Goal: Book appointment/travel/reservation

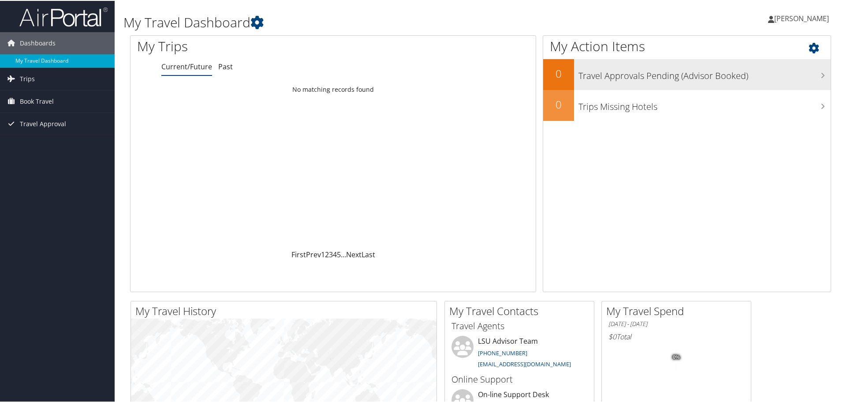
click at [617, 75] on h3 "Travel Approvals Pending (Advisor Booked)" at bounding box center [705, 72] width 252 height 17
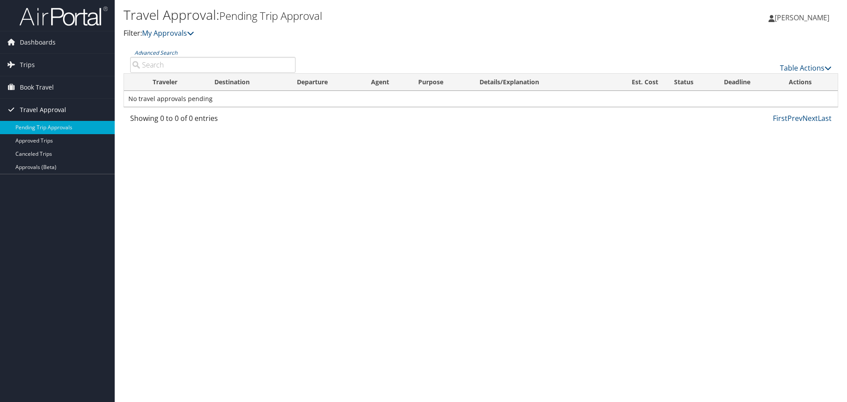
click at [43, 106] on span "Travel Approval" at bounding box center [43, 110] width 46 height 22
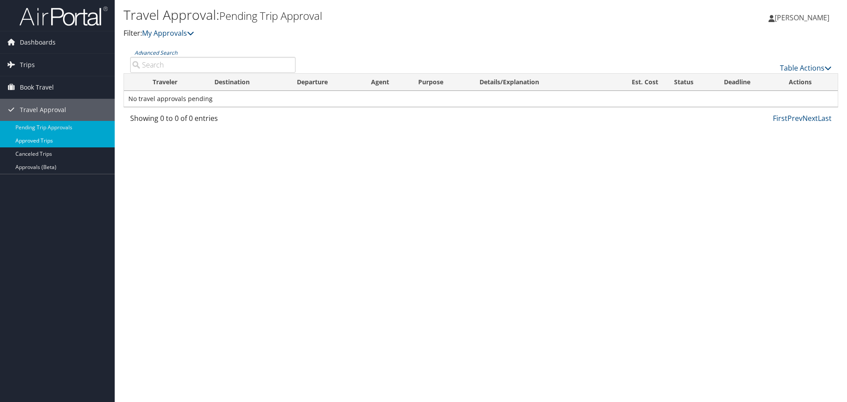
click at [43, 139] on link "Approved Trips" at bounding box center [57, 140] width 115 height 13
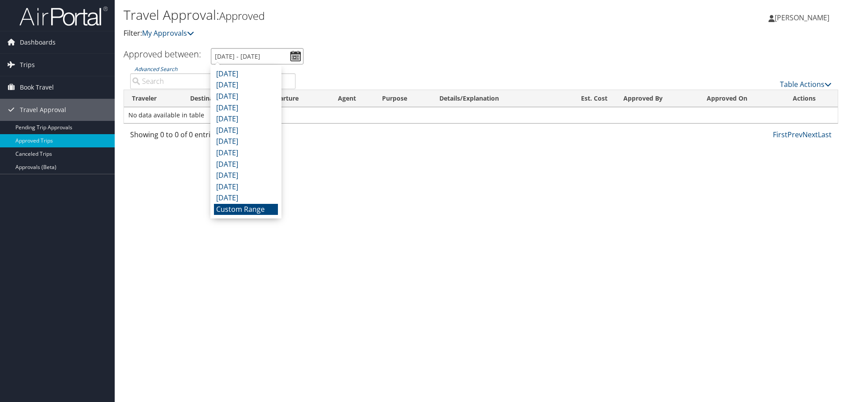
click at [297, 54] on input "8/8/2025 - 9/8/2025" at bounding box center [257, 56] width 93 height 16
click at [257, 209] on li "Custom Range" at bounding box center [246, 209] width 64 height 11
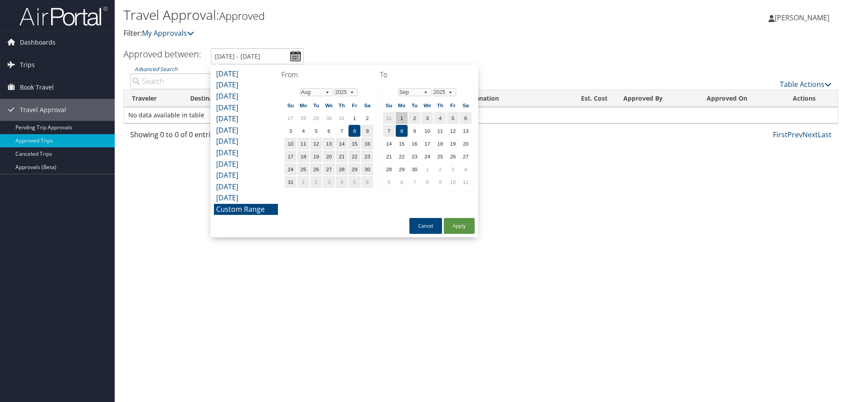
click at [401, 118] on td "1" at bounding box center [402, 118] width 12 height 12
click at [328, 94] on select "Jan Feb Mar Apr May Jun Jul Aug Sep Oct Nov Dec" at bounding box center [316, 92] width 33 height 8
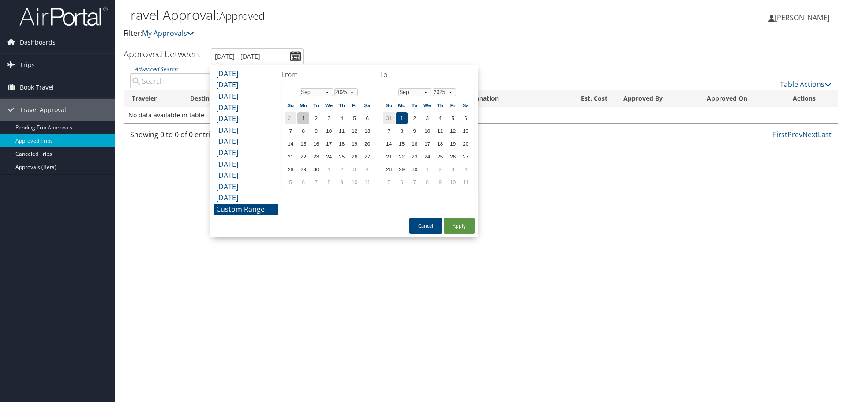
click at [300, 116] on td "1" at bounding box center [303, 118] width 12 height 12
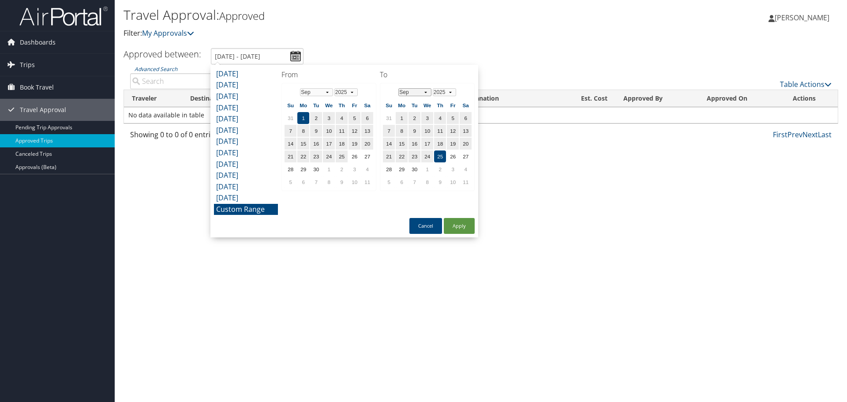
click at [426, 93] on select "Jan Feb Mar Apr May Jun Jul Aug Sep Oct Nov Dec" at bounding box center [414, 92] width 33 height 8
click at [442, 169] on td "30" at bounding box center [440, 169] width 12 height 12
click at [461, 228] on button "Apply" at bounding box center [459, 226] width 31 height 16
type input "9/1/2025 - 10/30/2025"
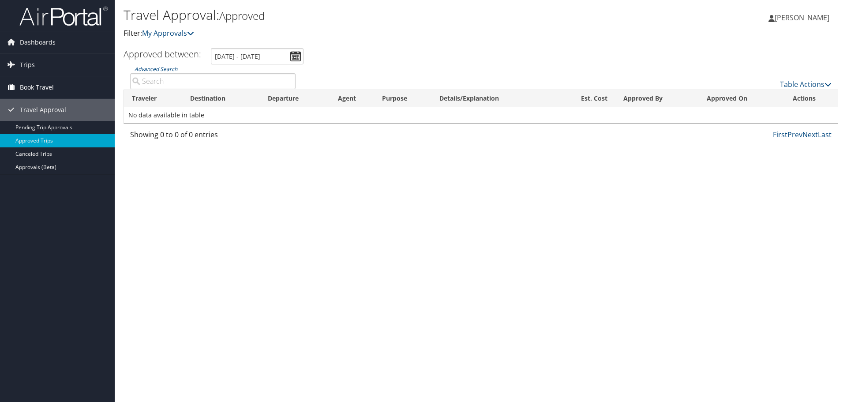
click at [41, 85] on span "Book Travel" at bounding box center [37, 87] width 34 height 22
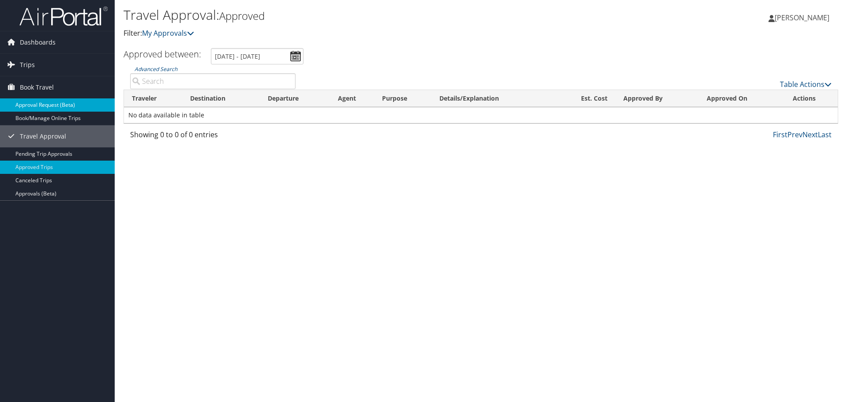
click at [39, 105] on link "Approval Request (Beta)" at bounding box center [57, 104] width 115 height 13
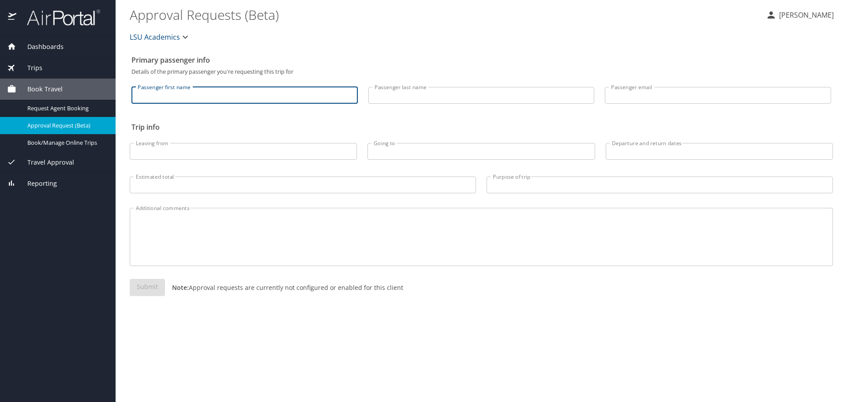
click at [203, 99] on input "Passenger first name" at bounding box center [244, 95] width 226 height 17
click at [183, 37] on icon "button" at bounding box center [185, 37] width 11 height 11
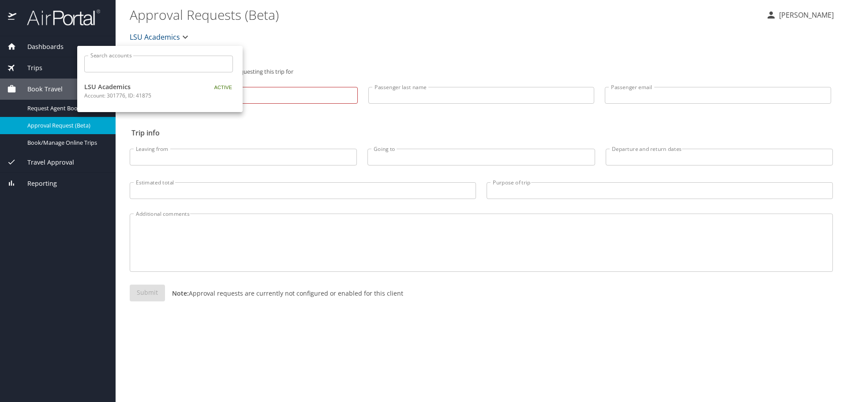
click at [182, 37] on div at bounding box center [423, 201] width 847 height 402
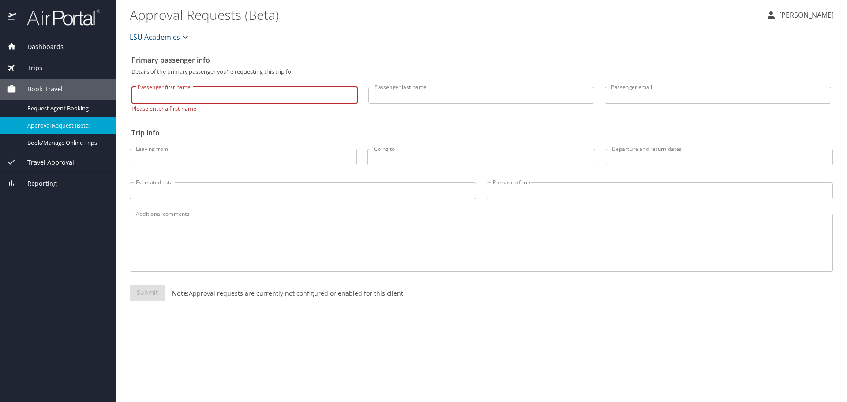
click at [189, 99] on input "Passenger first name" at bounding box center [244, 95] width 226 height 17
type input "Michelle"
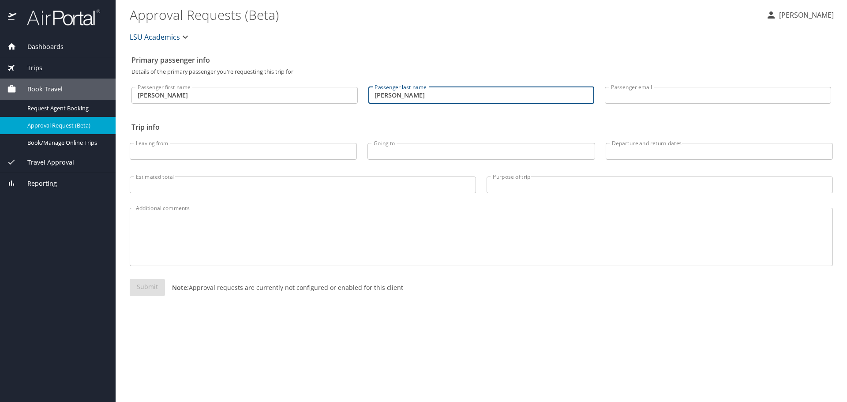
type input "Boullion"
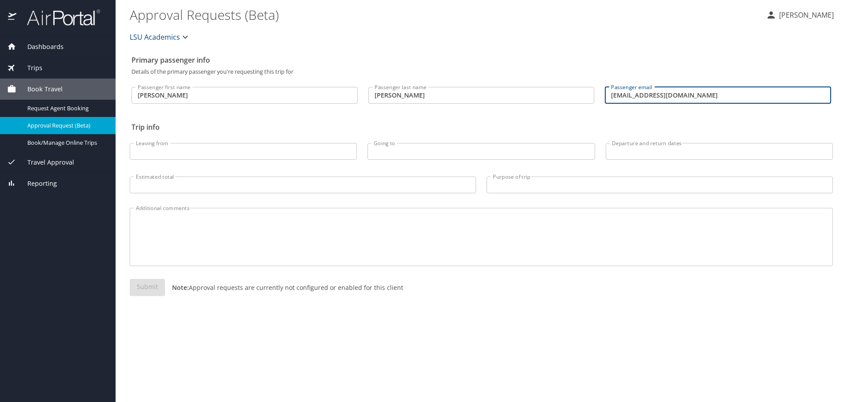
type input "mboull1@lsu.edu"
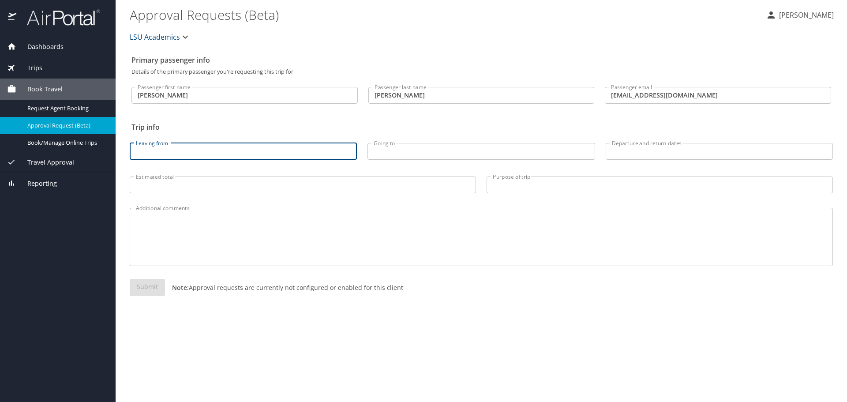
click at [168, 152] on input "Leaving from" at bounding box center [243, 151] width 227 height 17
drag, startPoint x: 193, startPoint y: 146, endPoint x: 161, endPoint y: 151, distance: 31.8
click at [161, 151] on input "Baton ROuge" at bounding box center [243, 151] width 227 height 17
type input "Baton Rouge"
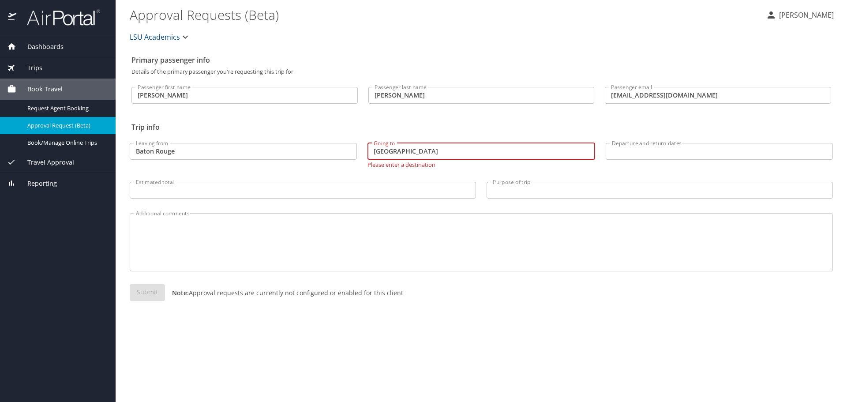
type input "Houston"
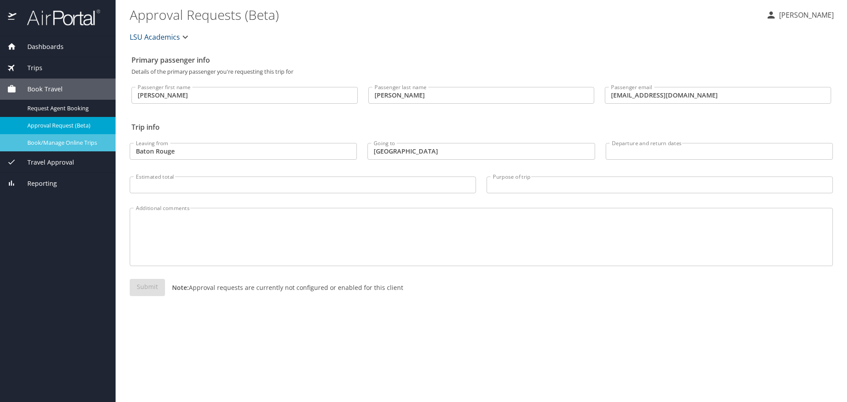
click at [56, 146] on span "Book/Manage Online Trips" at bounding box center [66, 142] width 78 height 8
